Goal: Check status: Check status

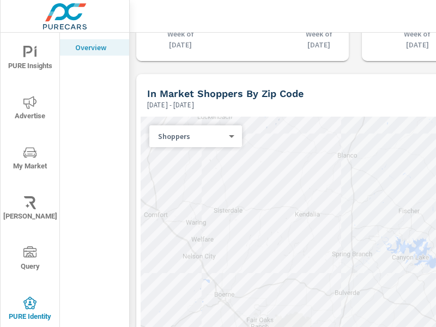
scroll to position [1297, 0]
